Goal: Browse casually

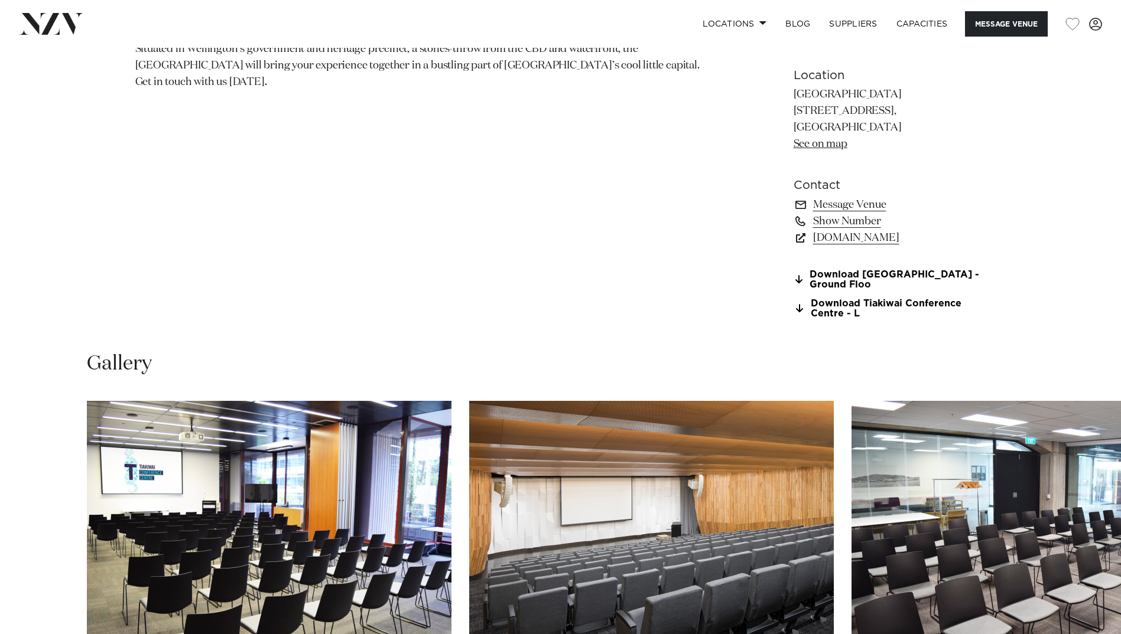
scroll to position [1063, 0]
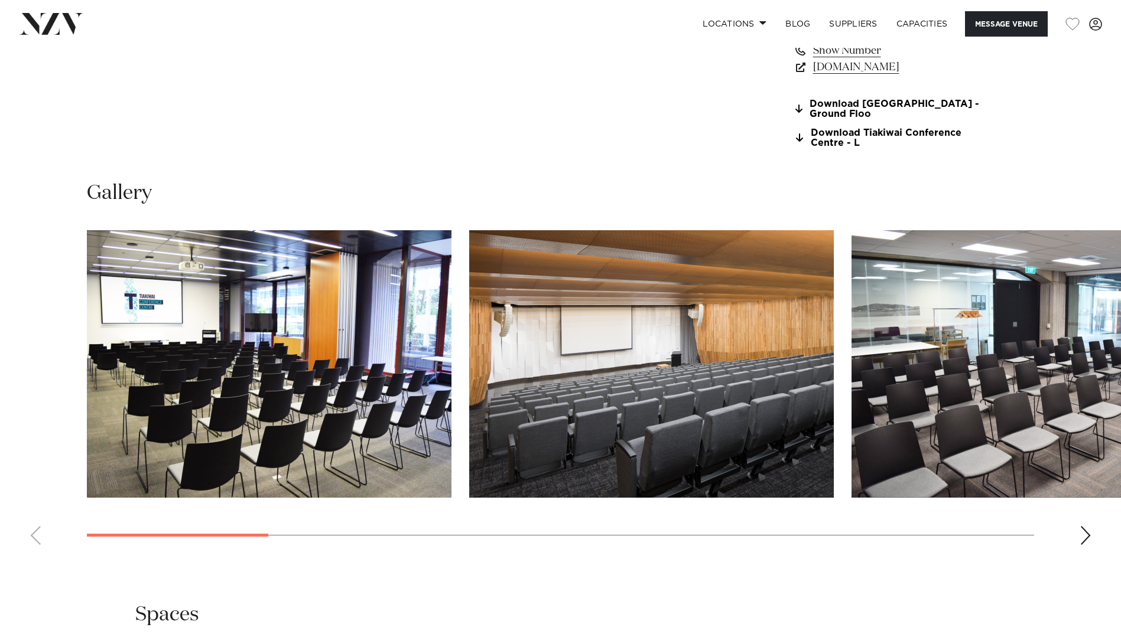
click at [1086, 540] on div "Next slide" at bounding box center [1085, 535] width 12 height 19
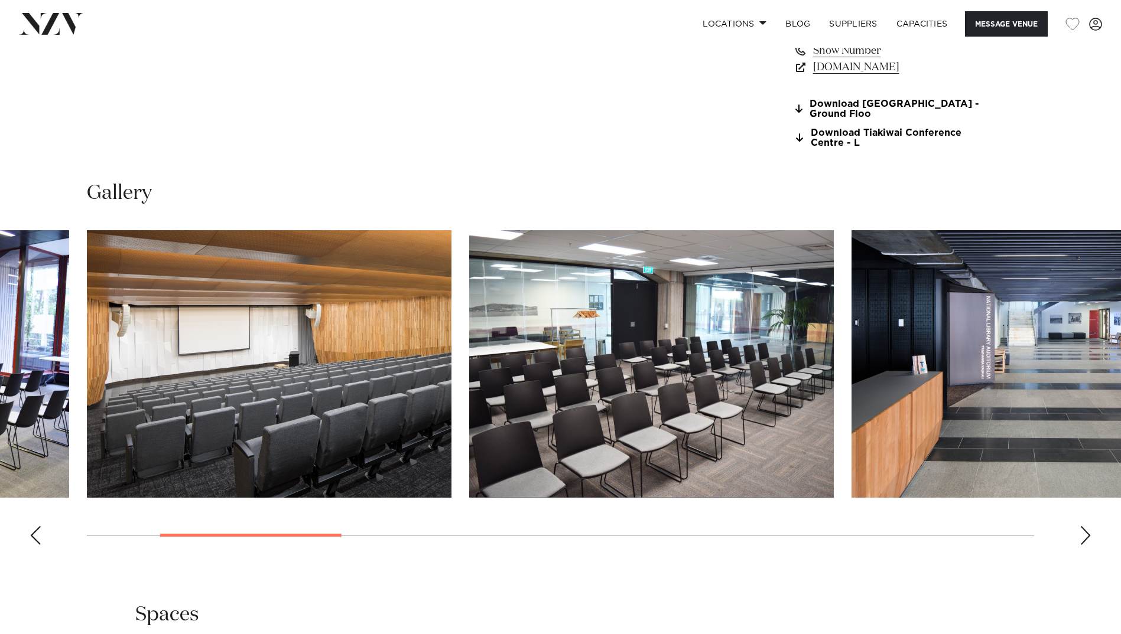
click at [1086, 540] on div "Next slide" at bounding box center [1085, 535] width 12 height 19
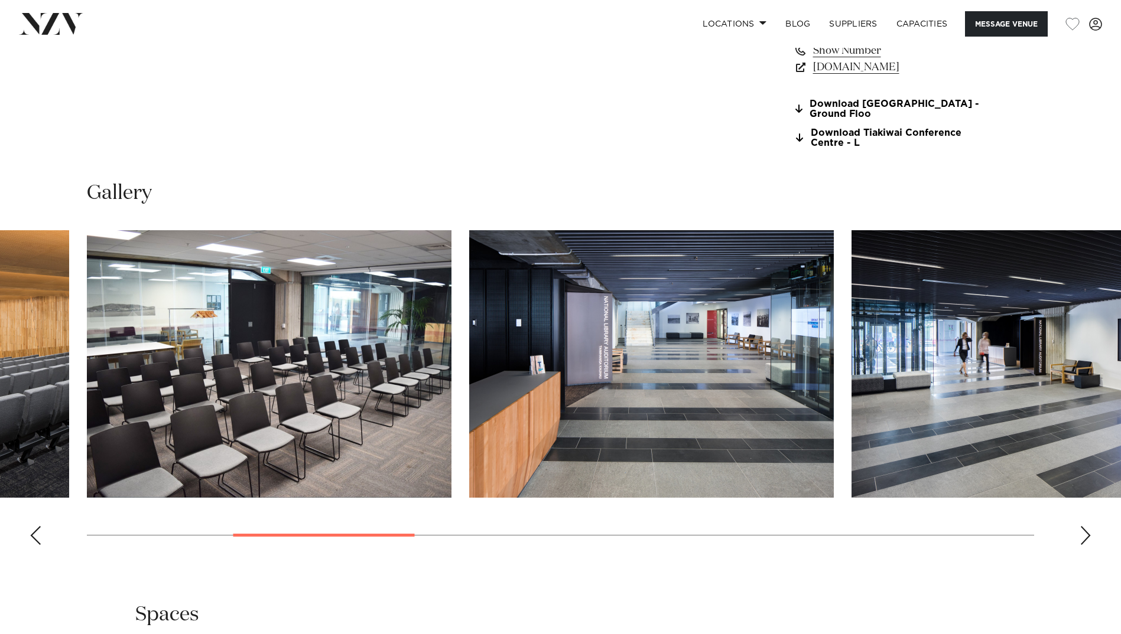
click at [1086, 540] on div "Next slide" at bounding box center [1085, 535] width 12 height 19
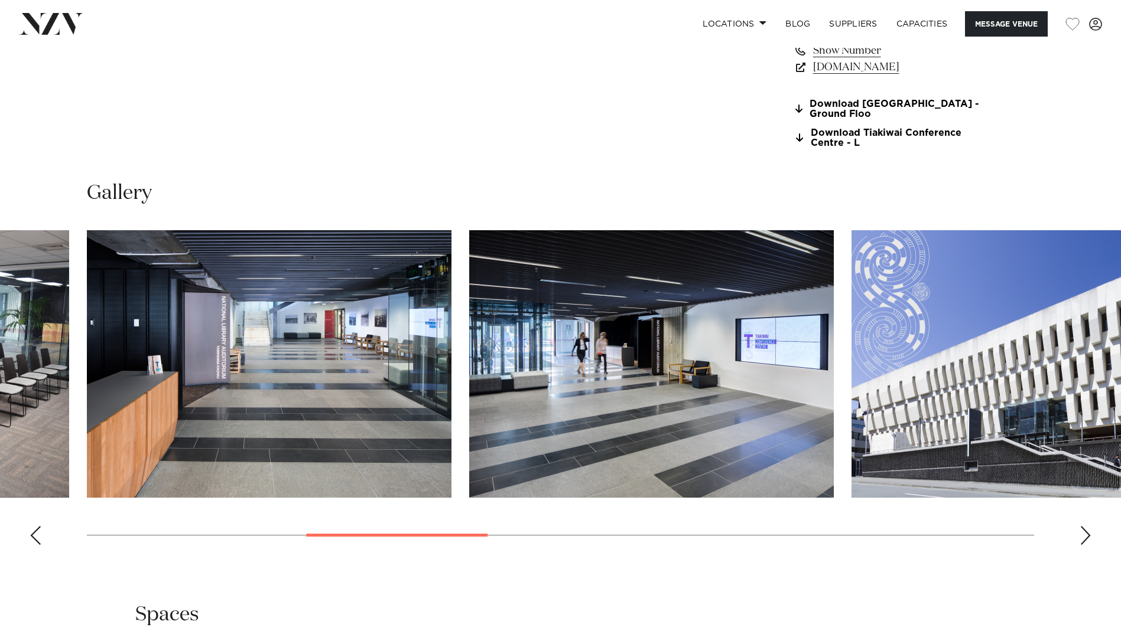
click at [1086, 540] on div "Next slide" at bounding box center [1085, 535] width 12 height 19
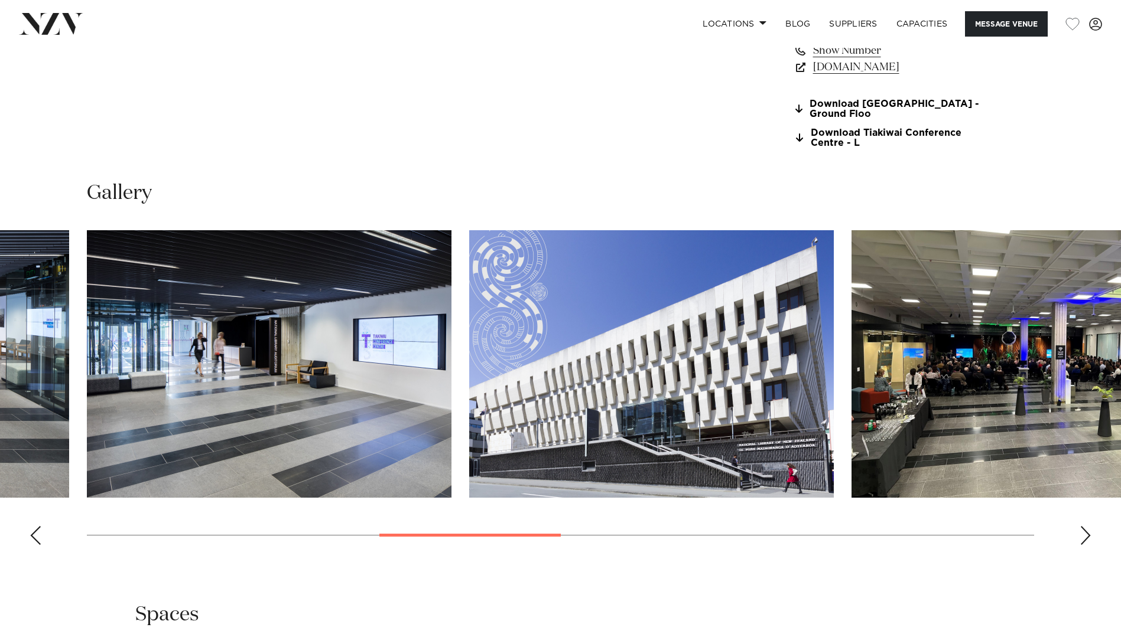
click at [1086, 540] on div "Next slide" at bounding box center [1085, 535] width 12 height 19
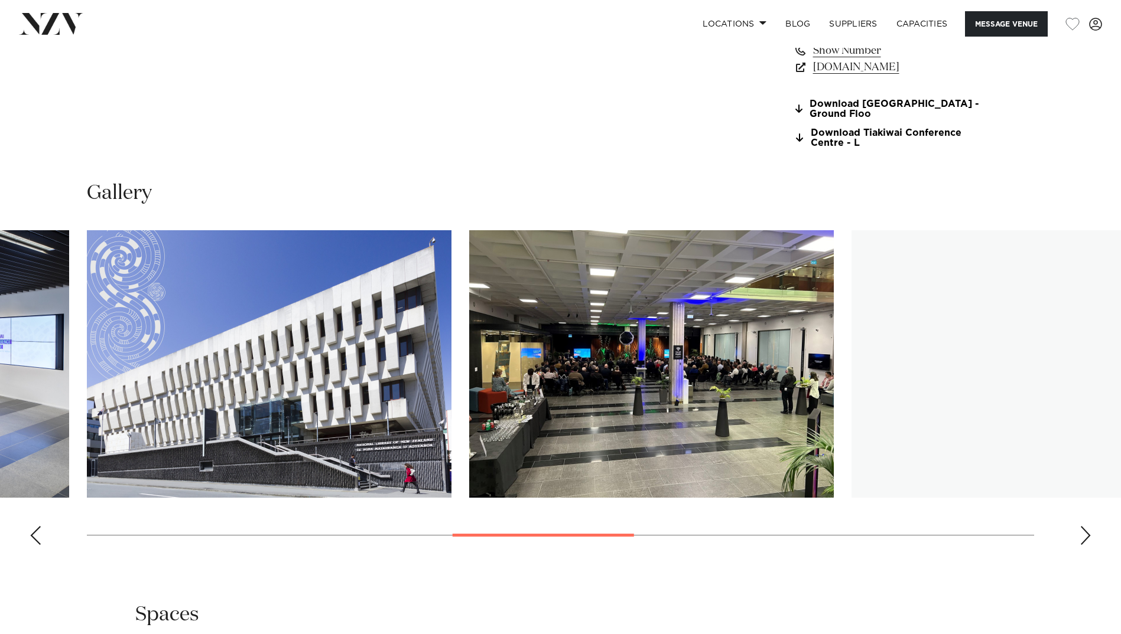
click at [1086, 540] on div "Next slide" at bounding box center [1085, 535] width 12 height 19
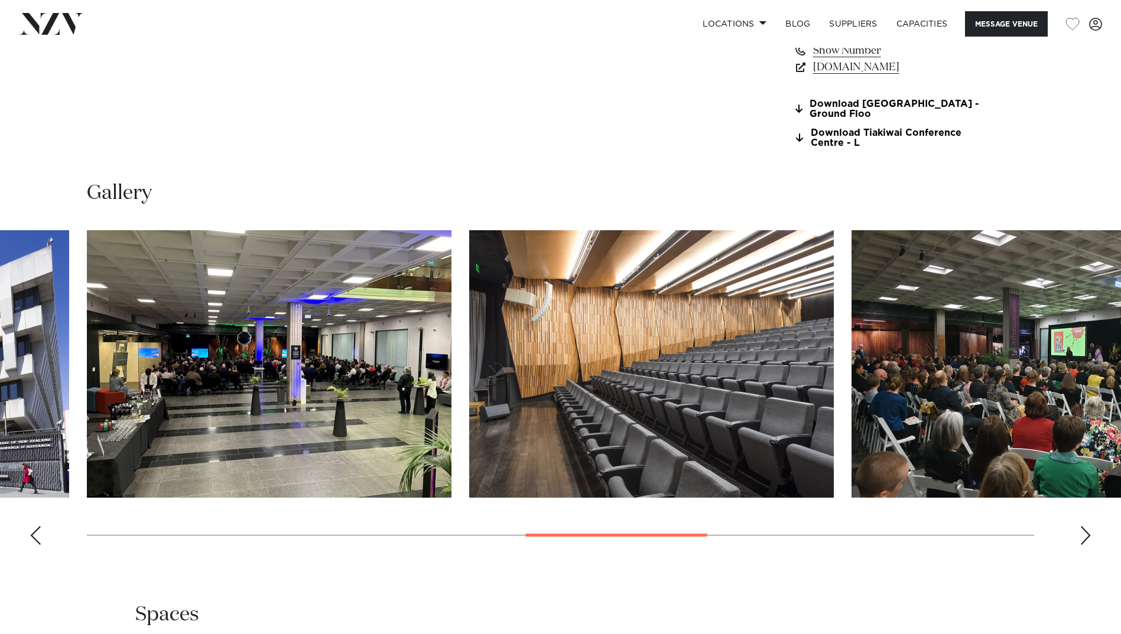
click at [1086, 540] on div "Next slide" at bounding box center [1085, 535] width 12 height 19
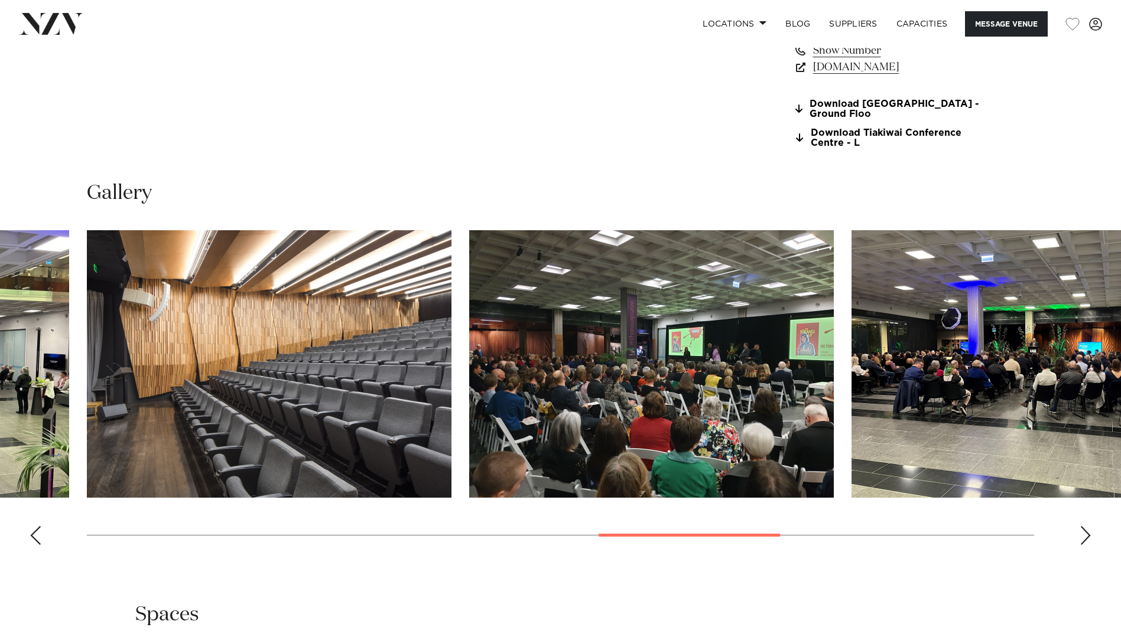
click at [1086, 540] on div "Next slide" at bounding box center [1085, 535] width 12 height 19
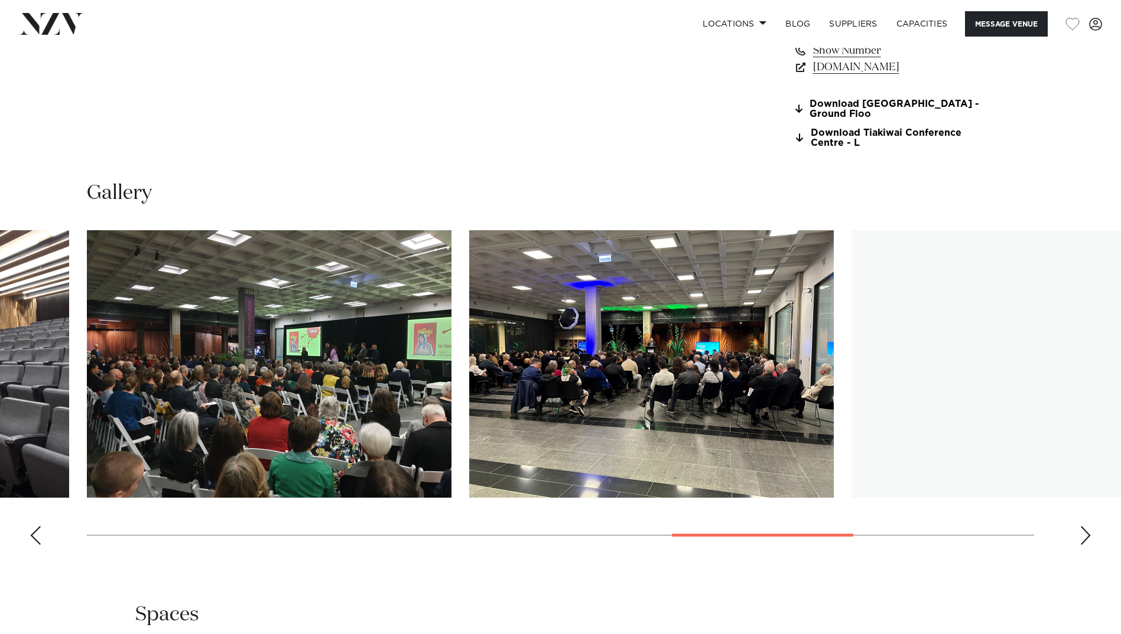
click at [1086, 540] on div "Next slide" at bounding box center [1085, 535] width 12 height 19
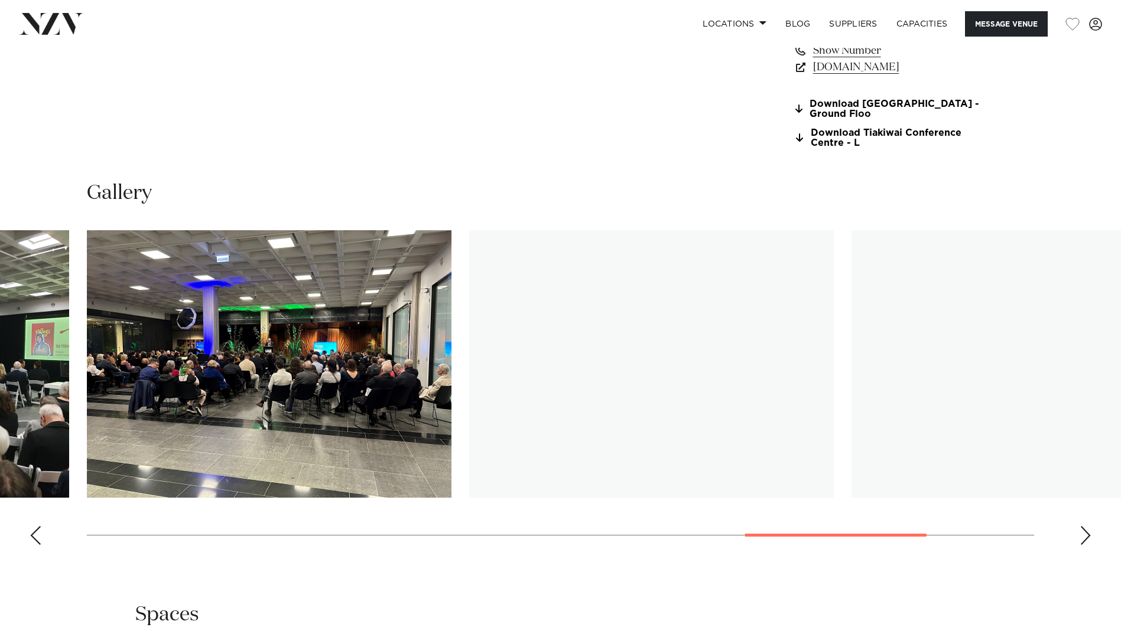
click at [1086, 540] on div "Next slide" at bounding box center [1085, 535] width 12 height 19
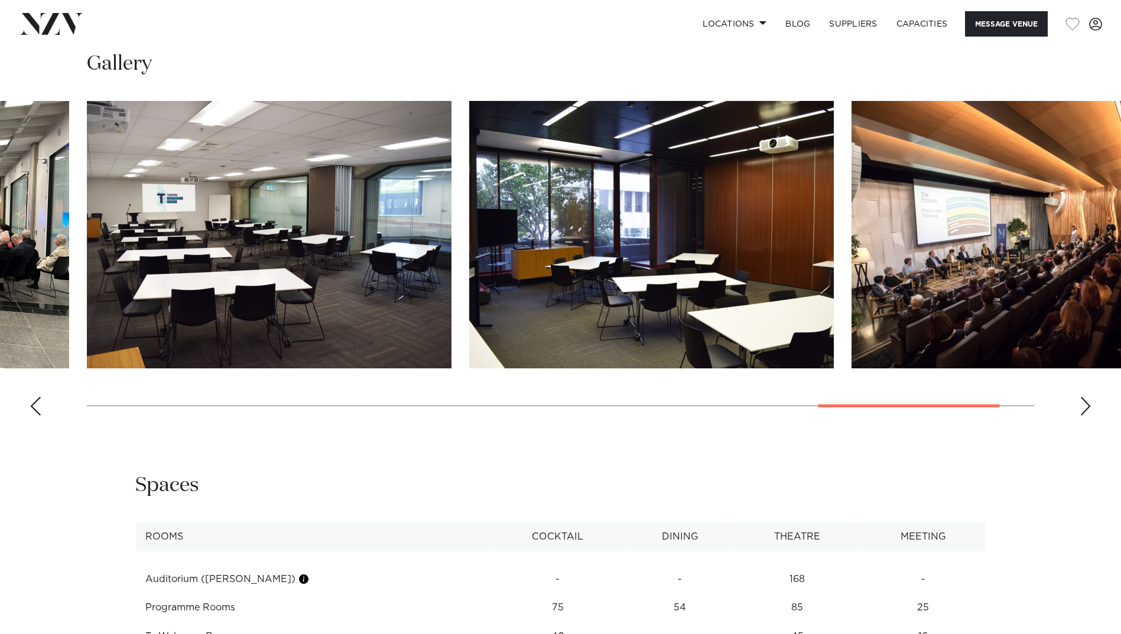
scroll to position [1359, 0]
